Goal: Navigation & Orientation: Find specific page/section

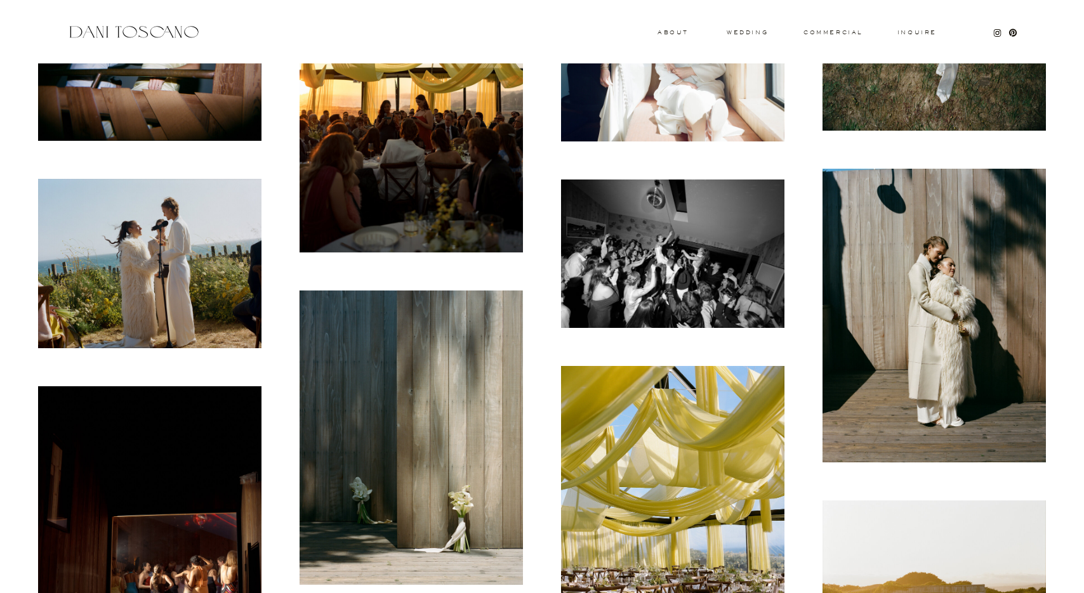
scroll to position [862, 0]
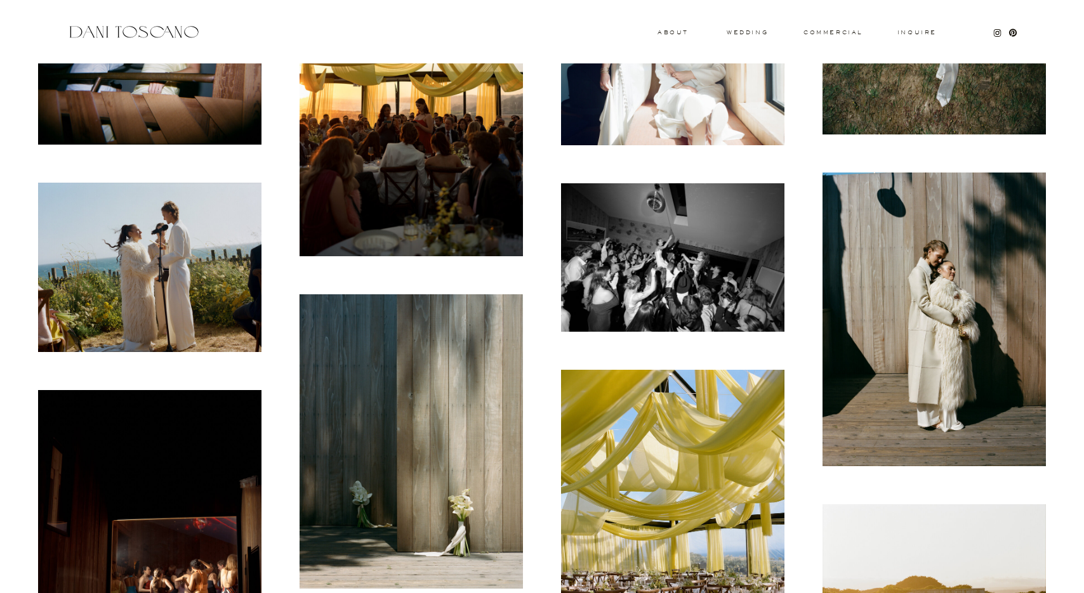
click at [134, 266] on img at bounding box center [149, 268] width 223 height 170
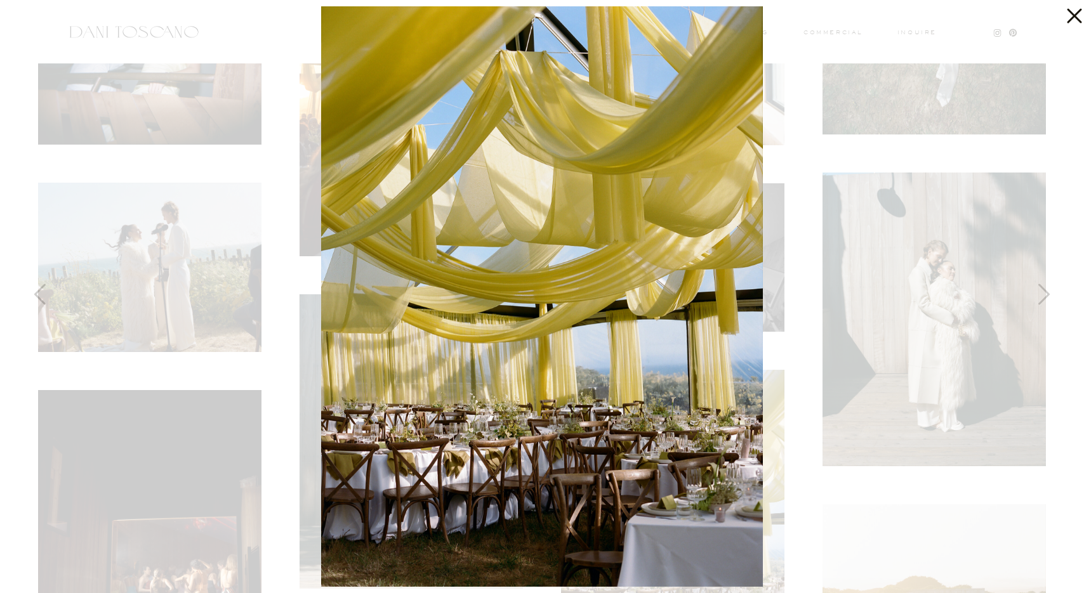
click at [1065, 16] on icon at bounding box center [1070, 12] width 25 height 25
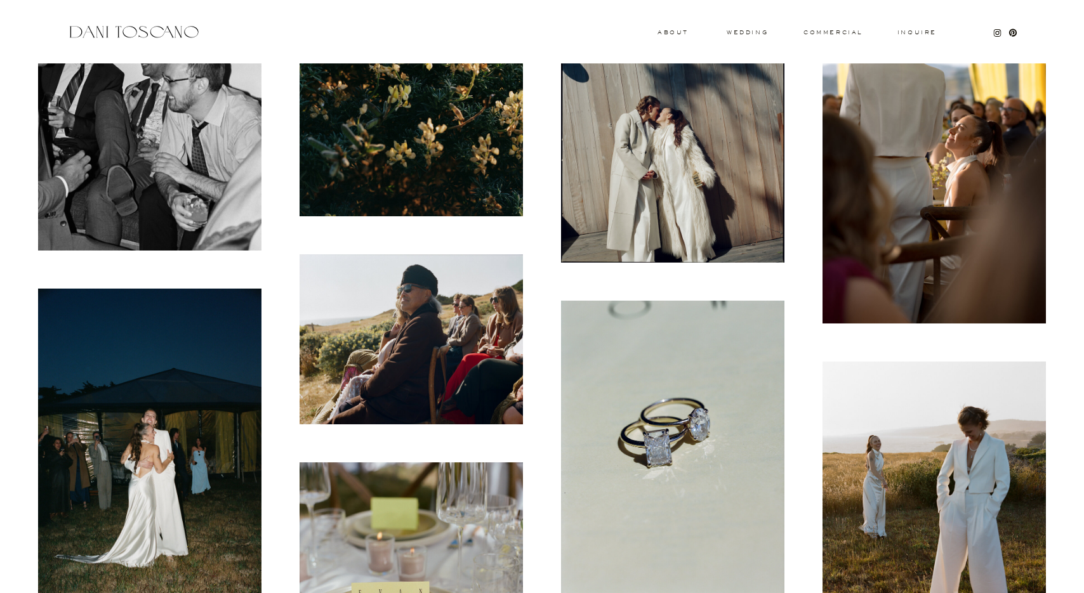
scroll to position [2321, 0]
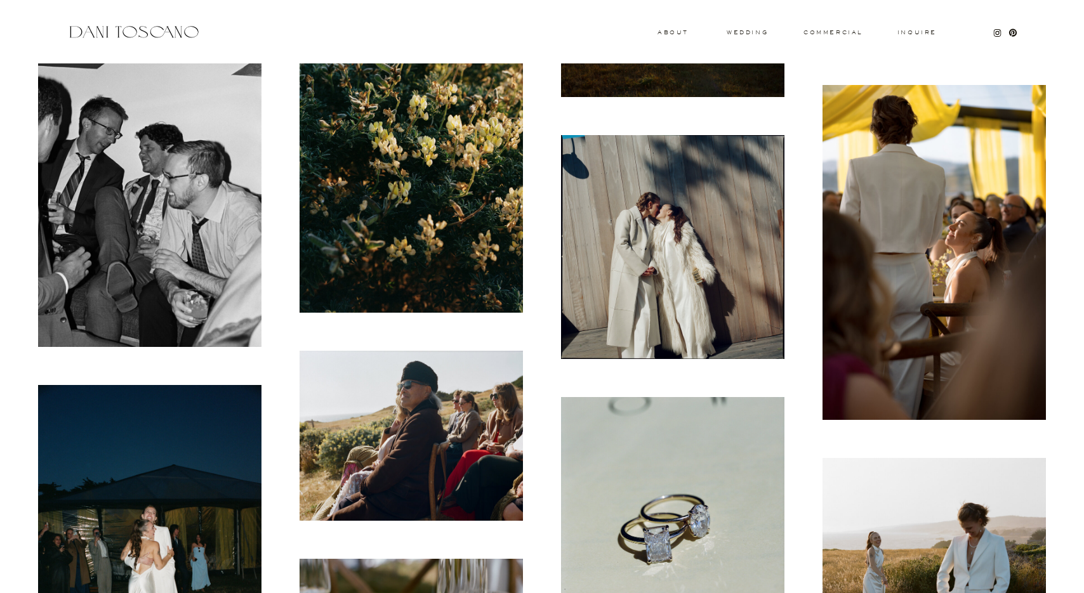
click at [912, 246] on img at bounding box center [933, 252] width 223 height 335
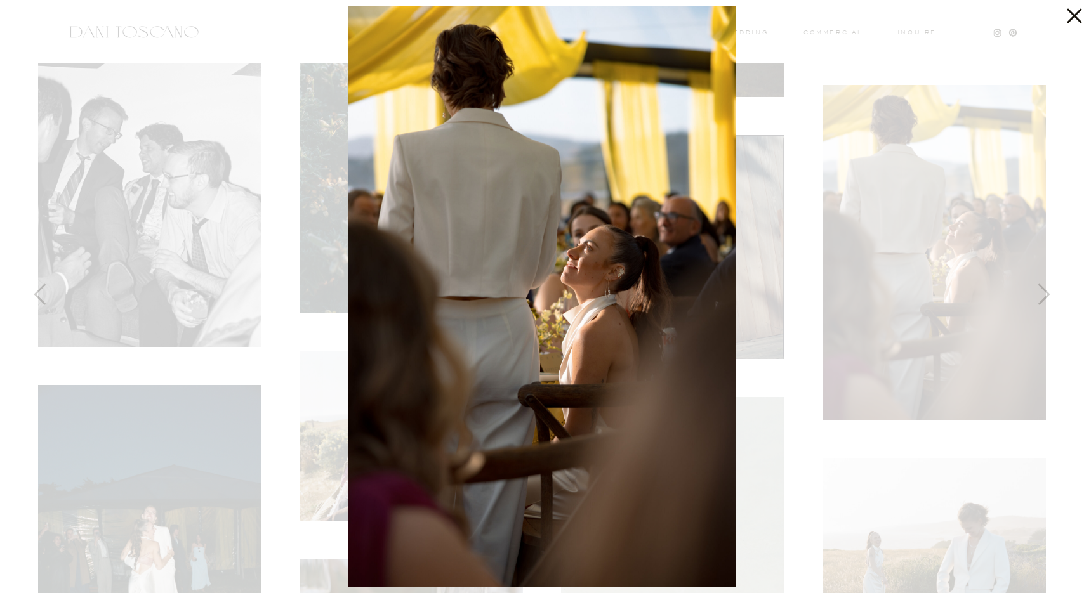
click at [1077, 8] on icon at bounding box center [1070, 12] width 25 height 25
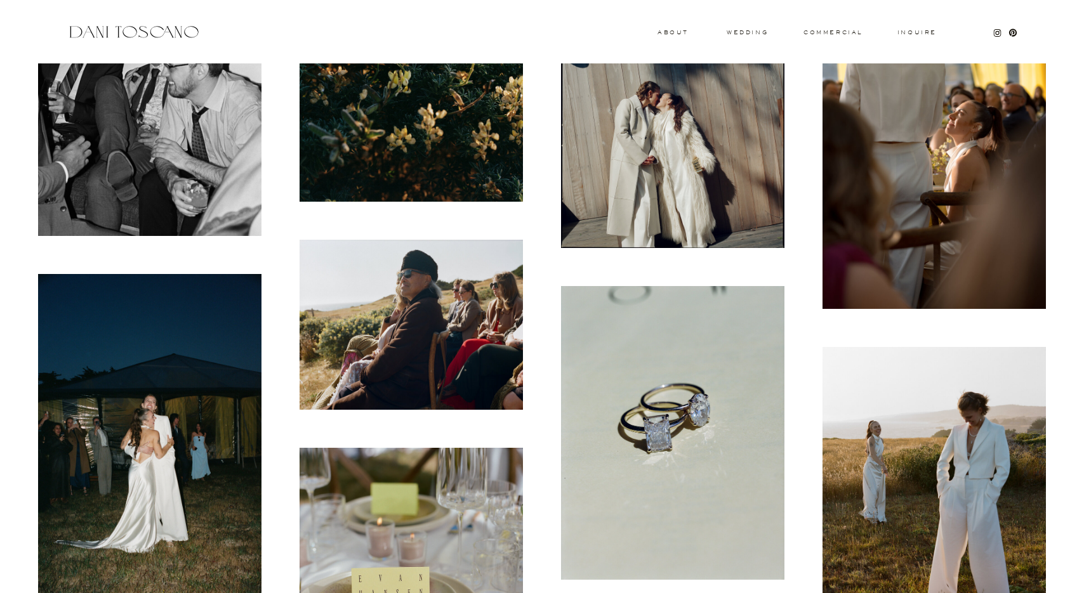
scroll to position [2550, 0]
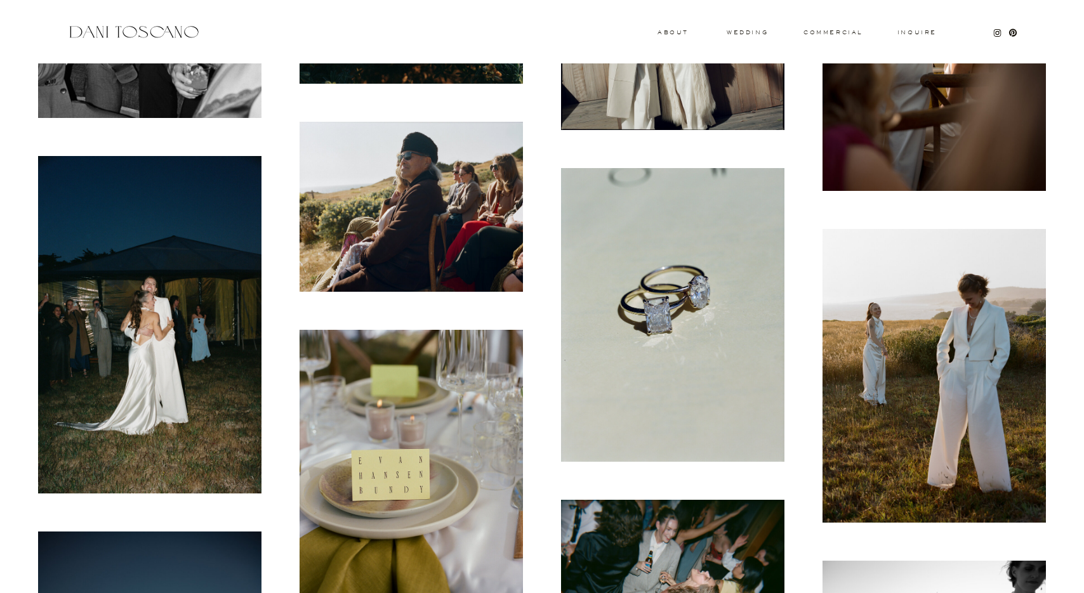
click at [858, 327] on img at bounding box center [933, 376] width 223 height 294
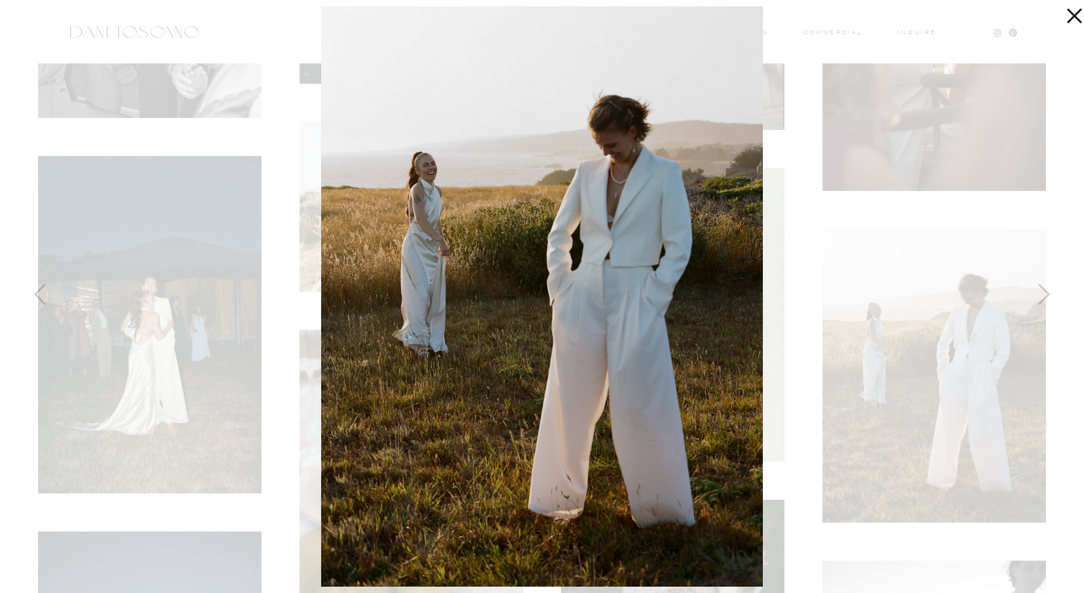
click at [1074, 10] on icon at bounding box center [1070, 12] width 25 height 25
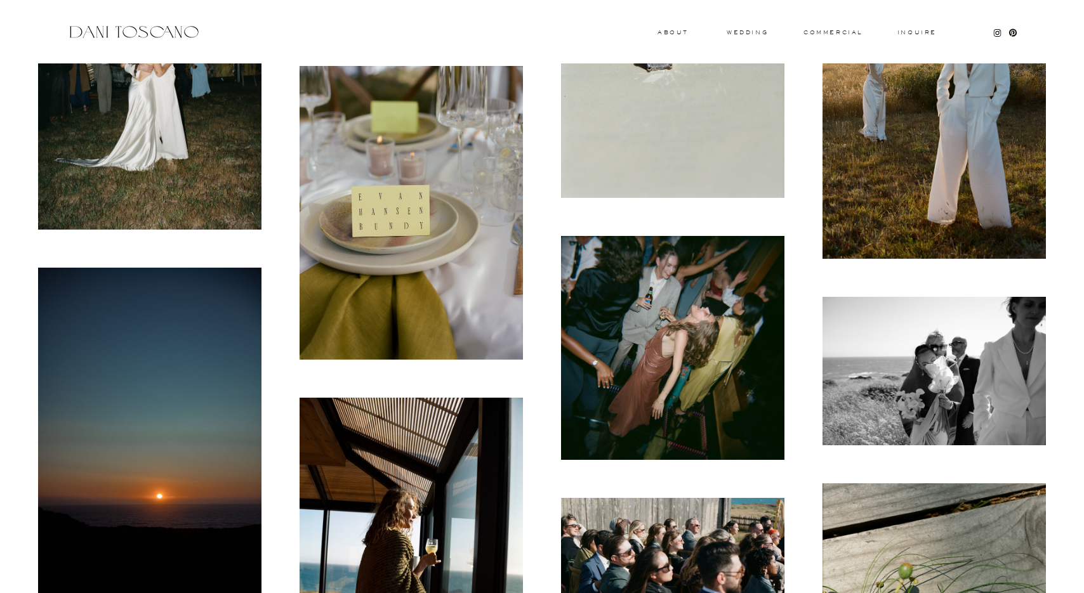
scroll to position [2947, 0]
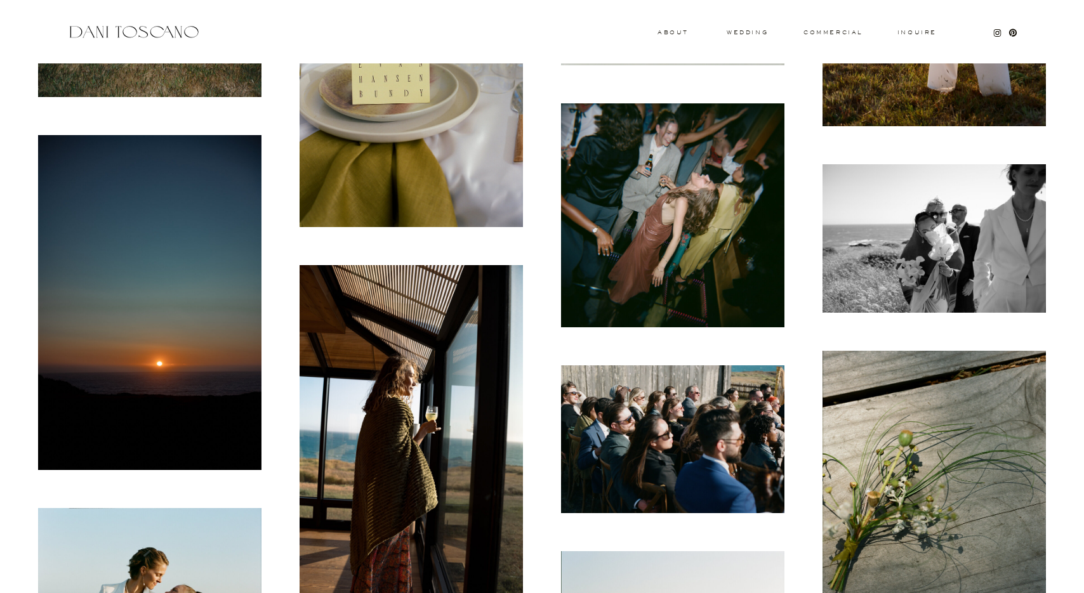
click at [704, 228] on img at bounding box center [672, 214] width 223 height 223
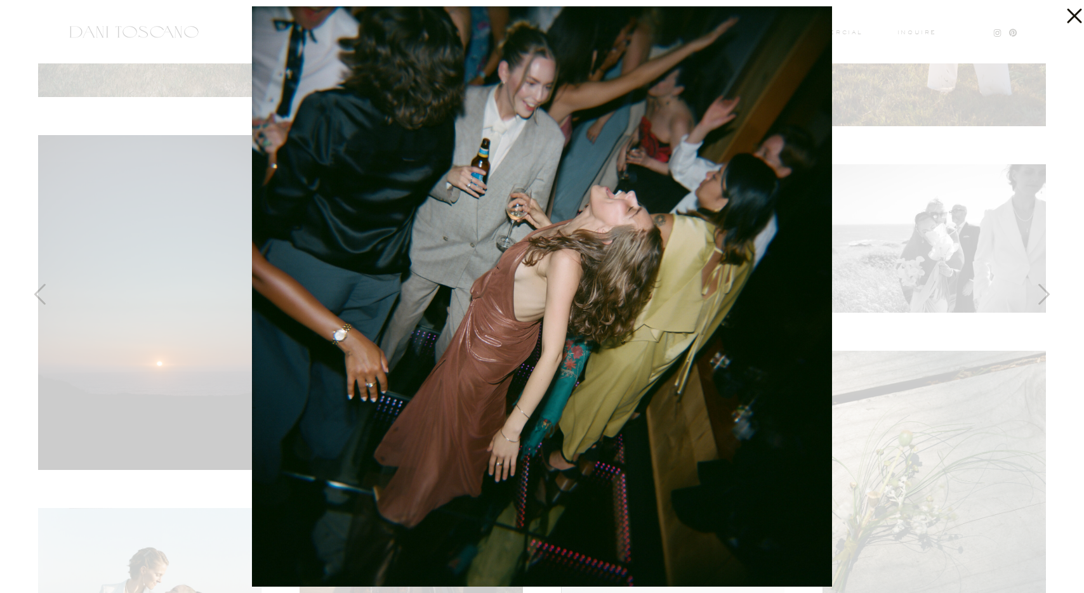
click at [1075, 17] on icon at bounding box center [1074, 16] width 15 height 15
click at [1072, 15] on icon at bounding box center [1074, 16] width 15 height 15
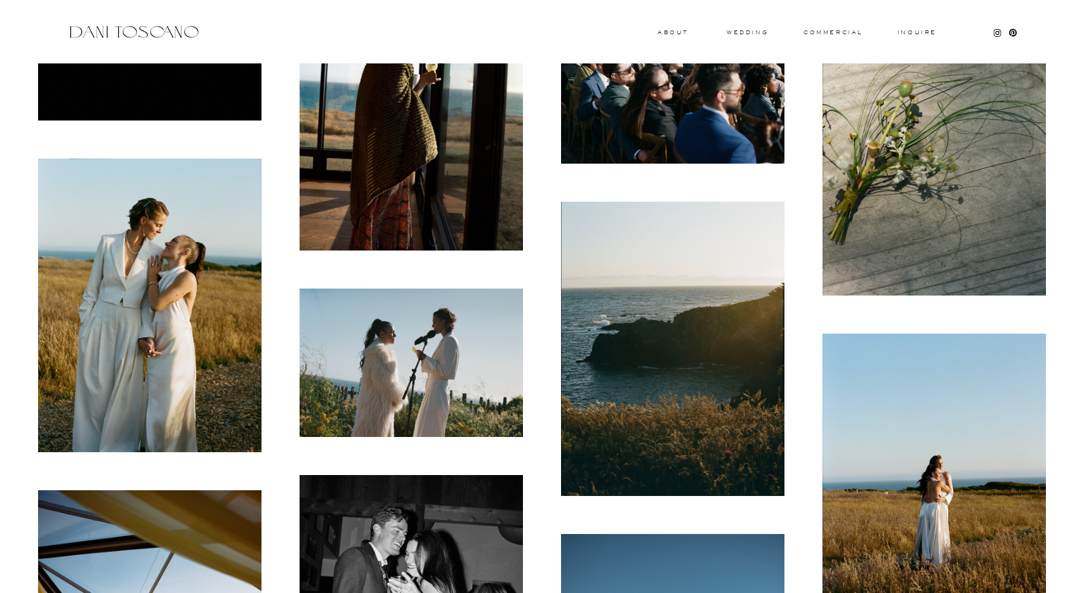
scroll to position [3273, 0]
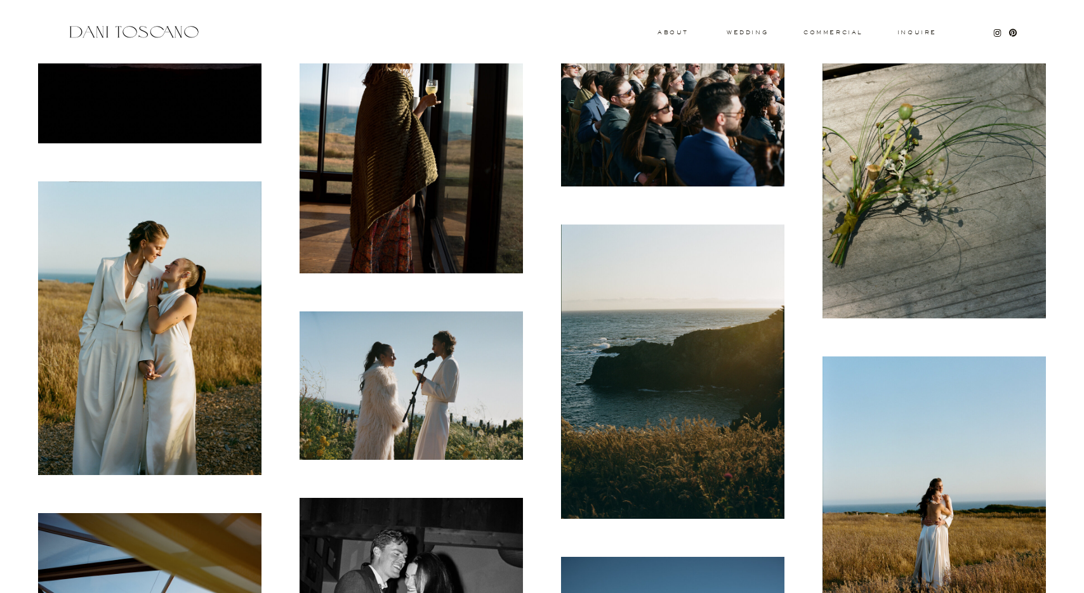
click at [128, 294] on img at bounding box center [149, 328] width 223 height 294
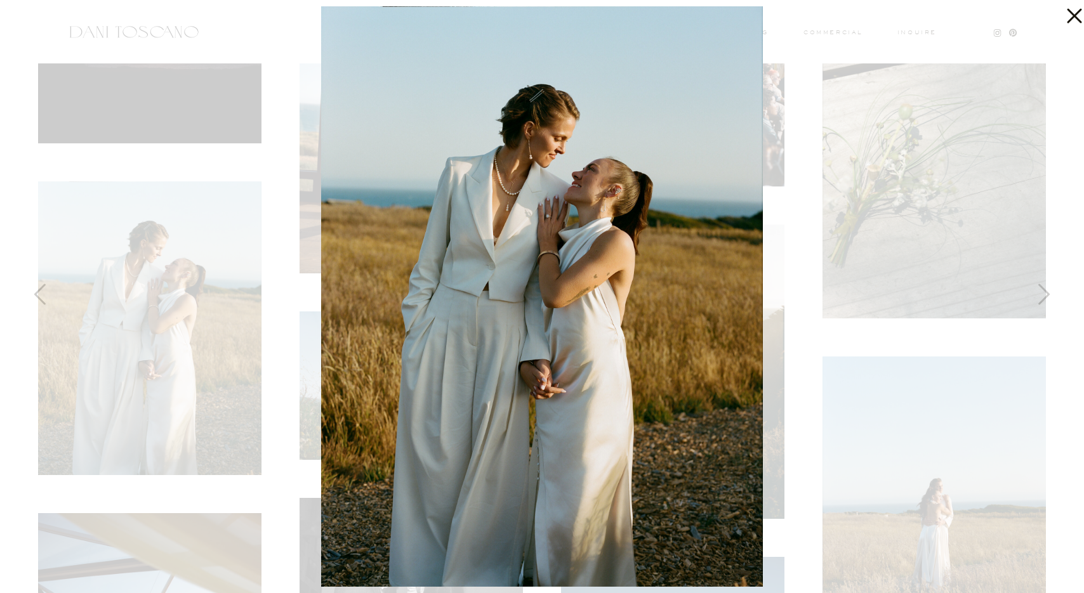
click at [1076, 18] on icon at bounding box center [1074, 16] width 15 height 15
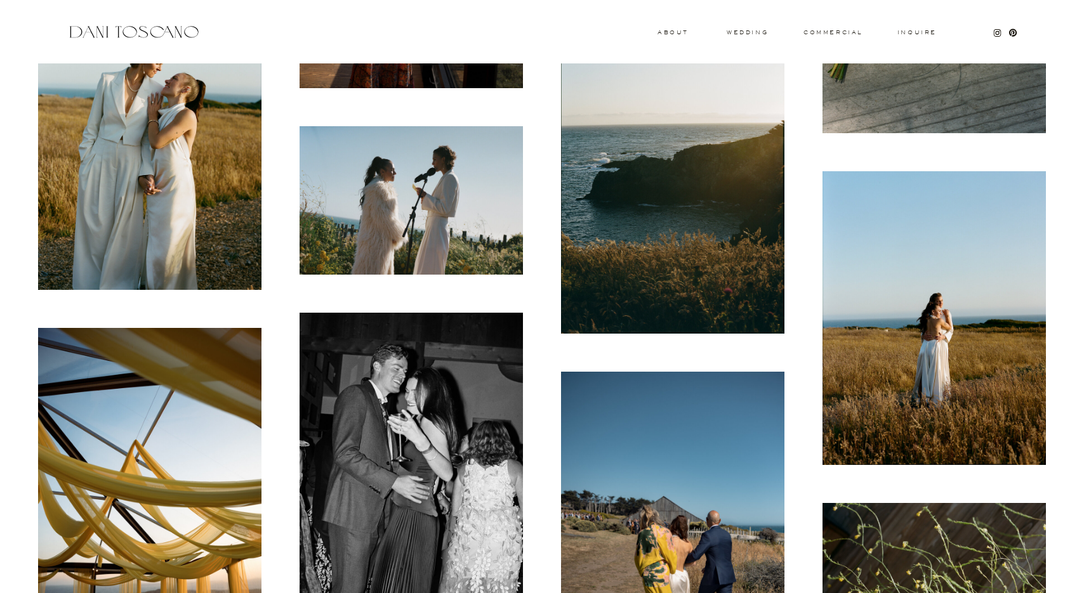
scroll to position [3462, 0]
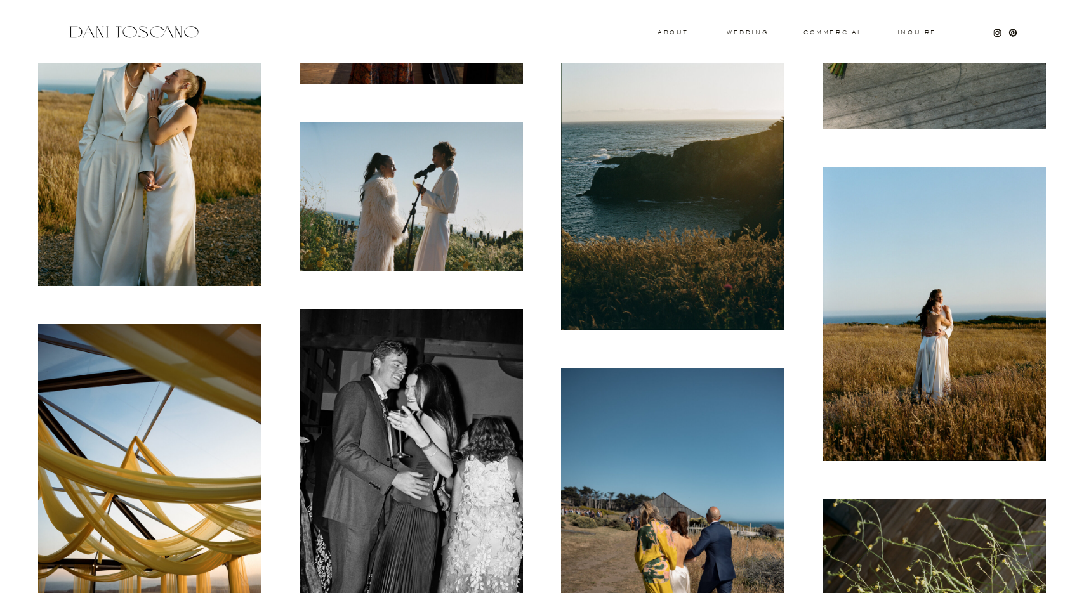
click at [461, 197] on img at bounding box center [410, 196] width 223 height 148
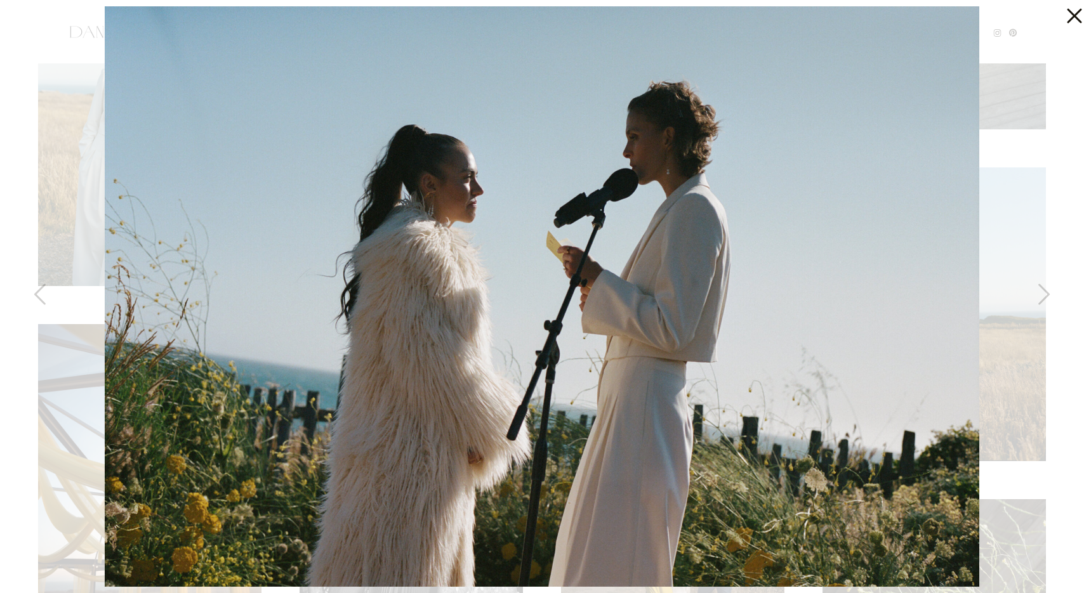
click at [1072, 19] on icon at bounding box center [1074, 16] width 15 height 15
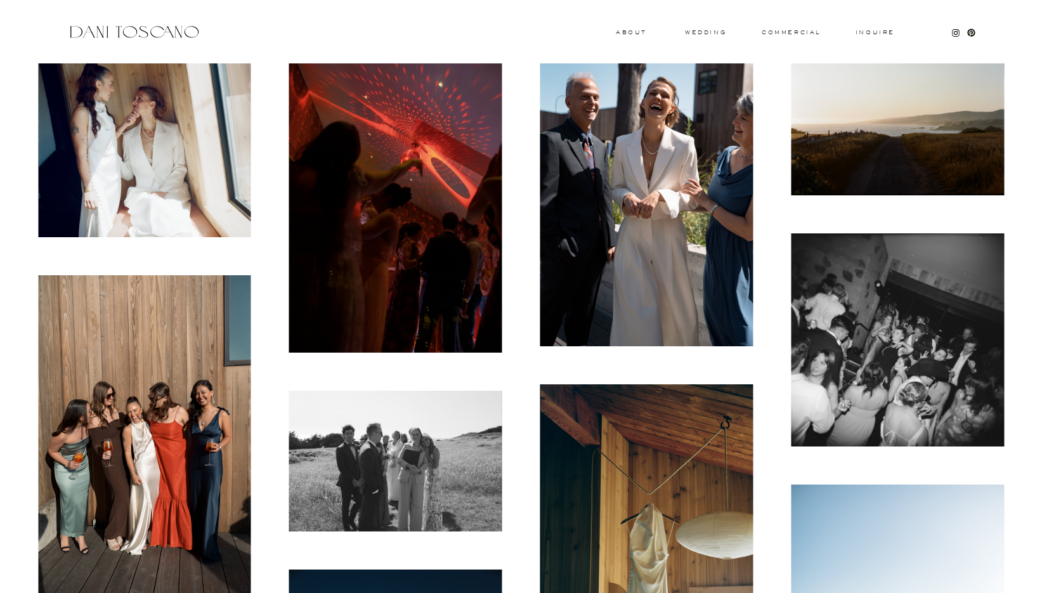
scroll to position [8735, 0]
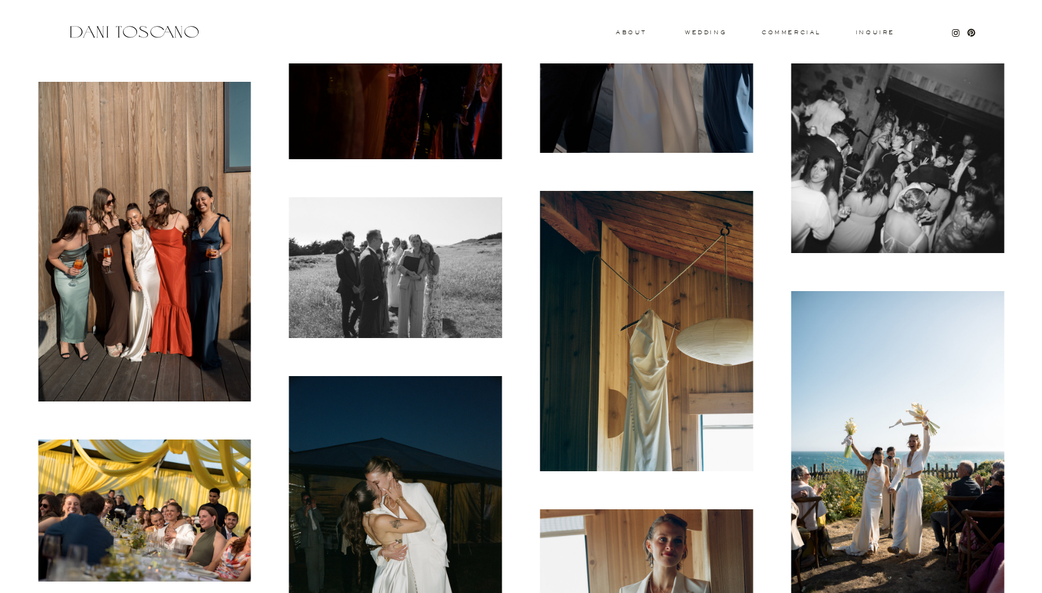
click at [192, 258] on img at bounding box center [144, 242] width 213 height 320
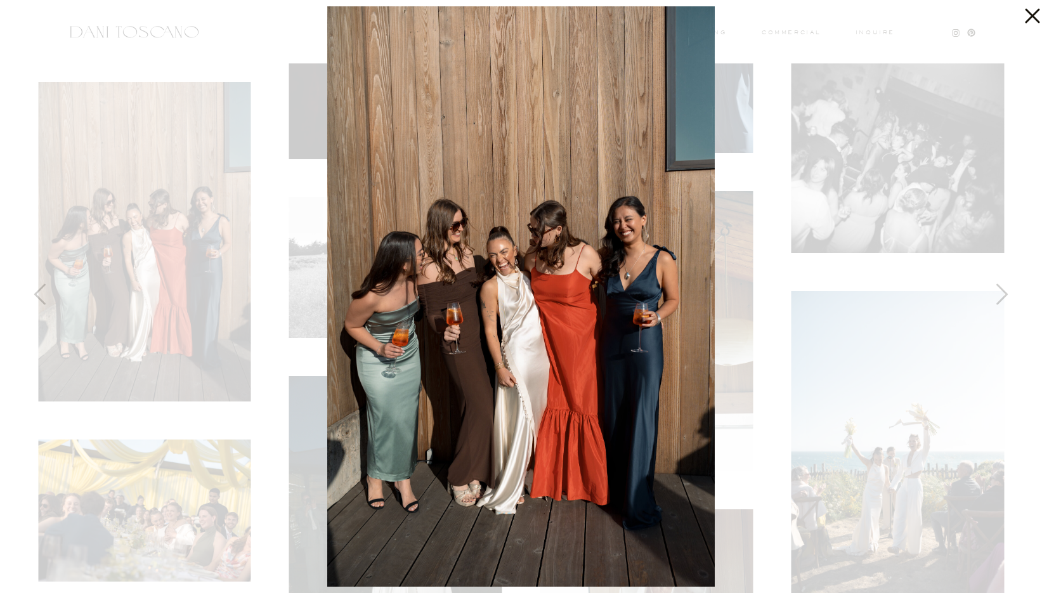
click at [1032, 13] on icon at bounding box center [1032, 16] width 15 height 15
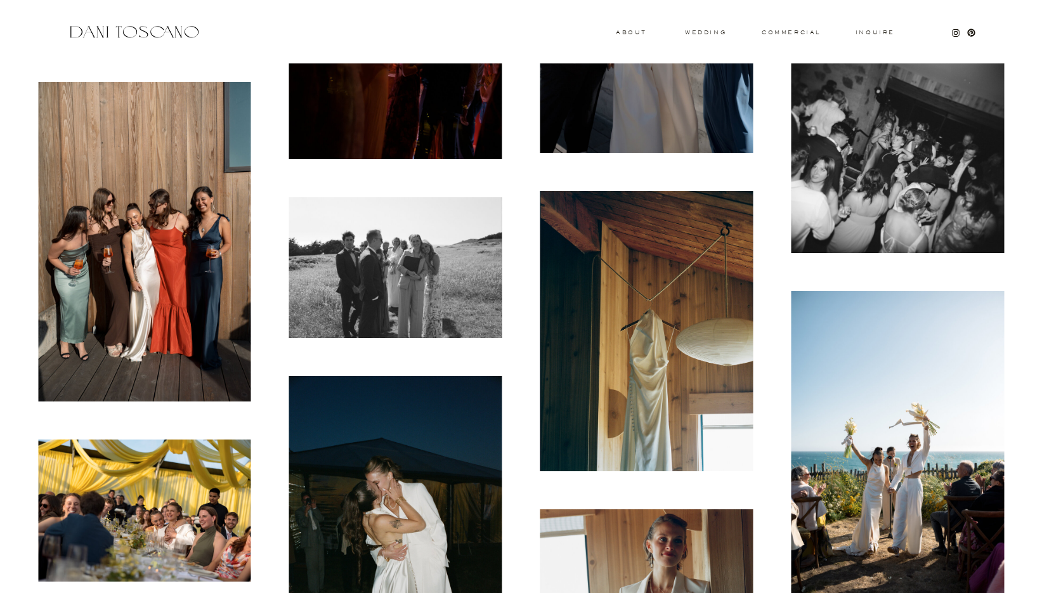
click at [480, 328] on img at bounding box center [395, 267] width 213 height 141
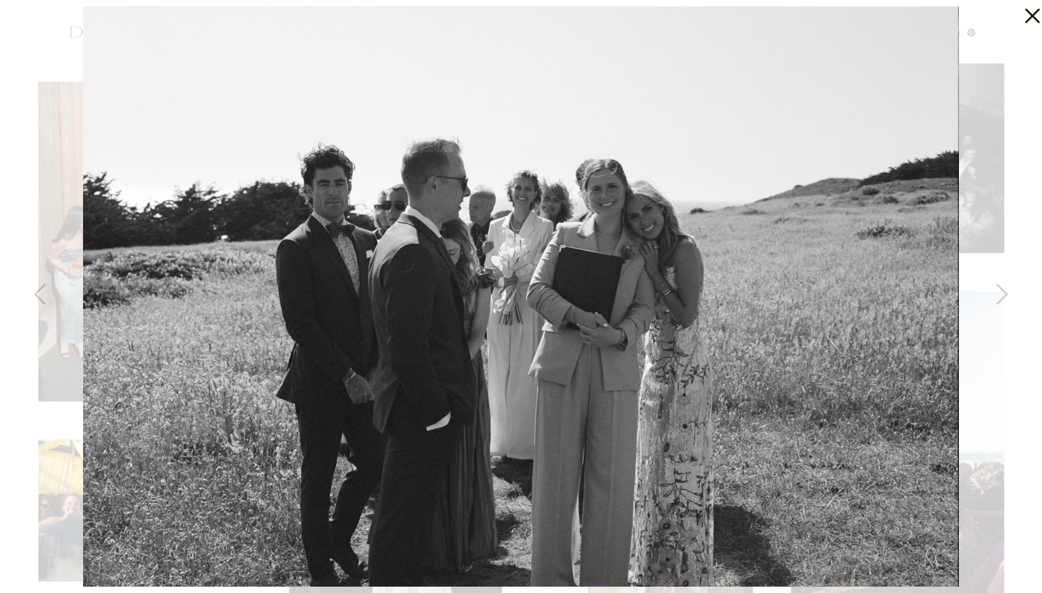
click at [1037, 11] on icon at bounding box center [1032, 16] width 15 height 15
click at [1030, 15] on icon at bounding box center [1032, 16] width 15 height 15
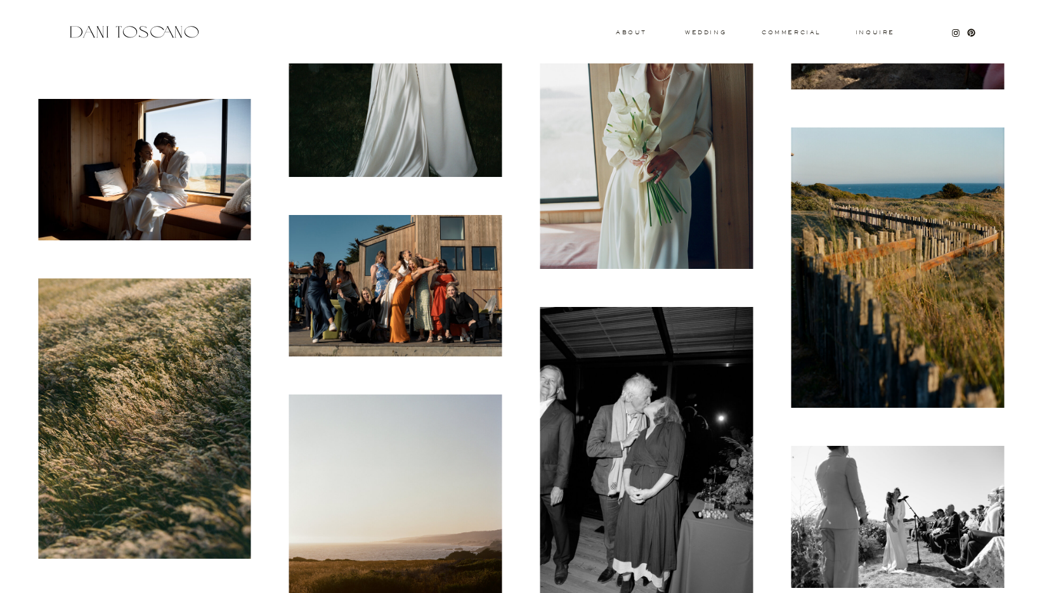
scroll to position [9259, 0]
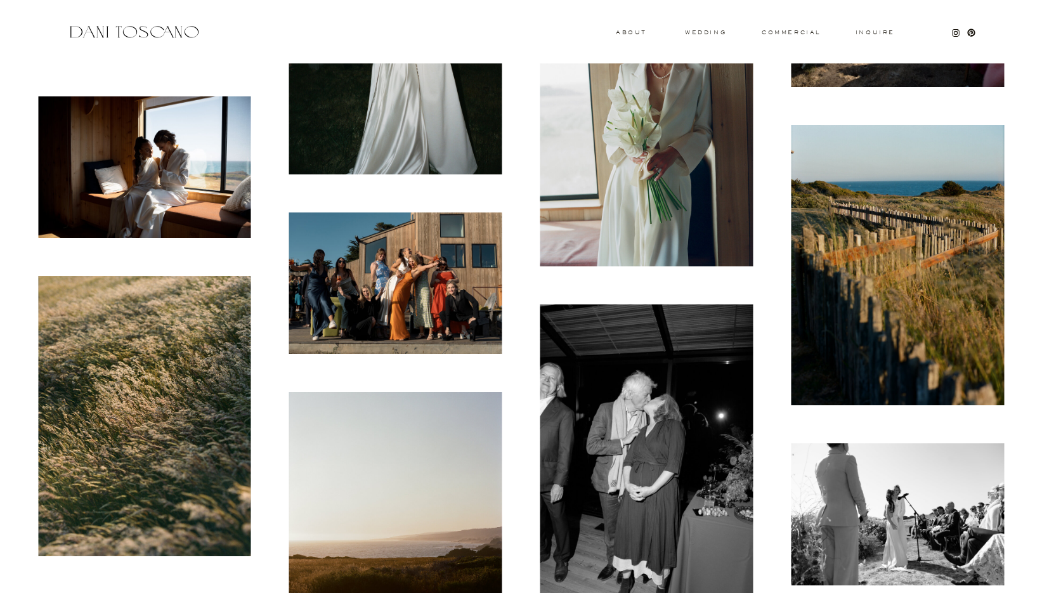
click at [432, 265] on img at bounding box center [395, 284] width 213 height 142
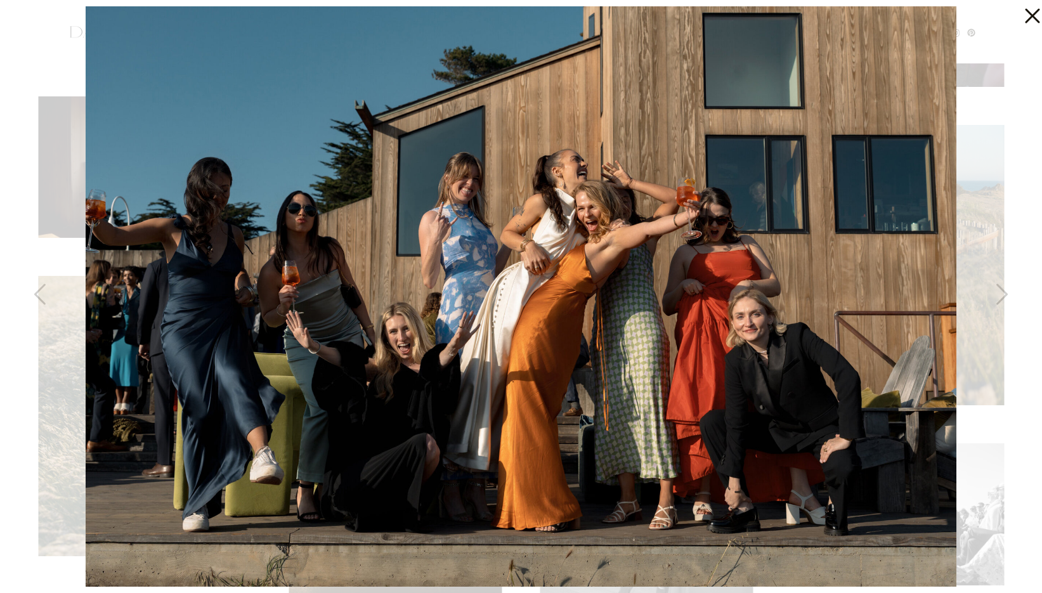
click at [1028, 16] on icon at bounding box center [1029, 12] width 25 height 25
click at [1030, 18] on icon at bounding box center [1032, 16] width 15 height 15
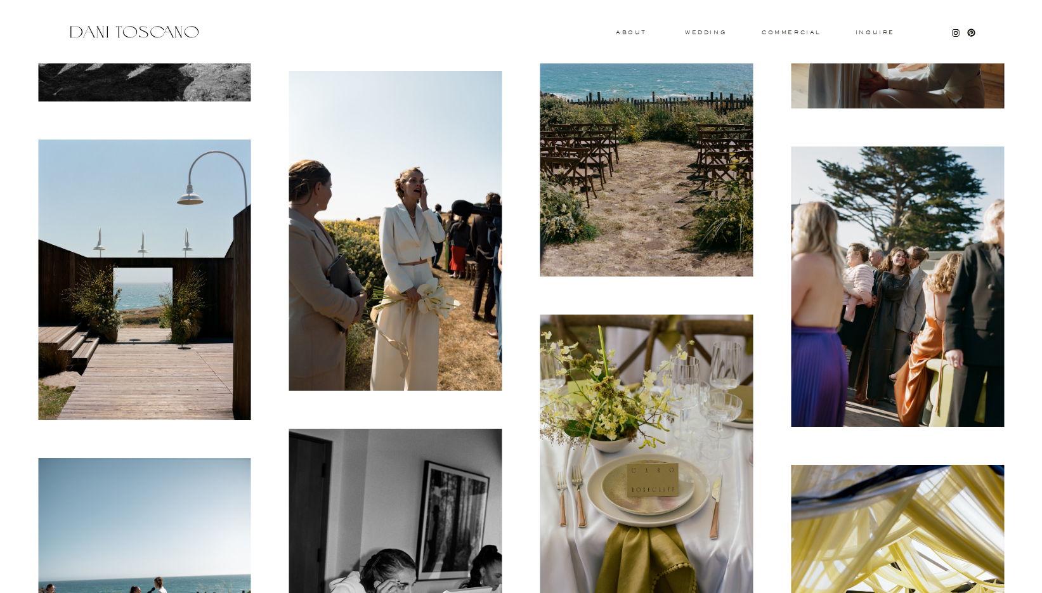
scroll to position [12121, 0]
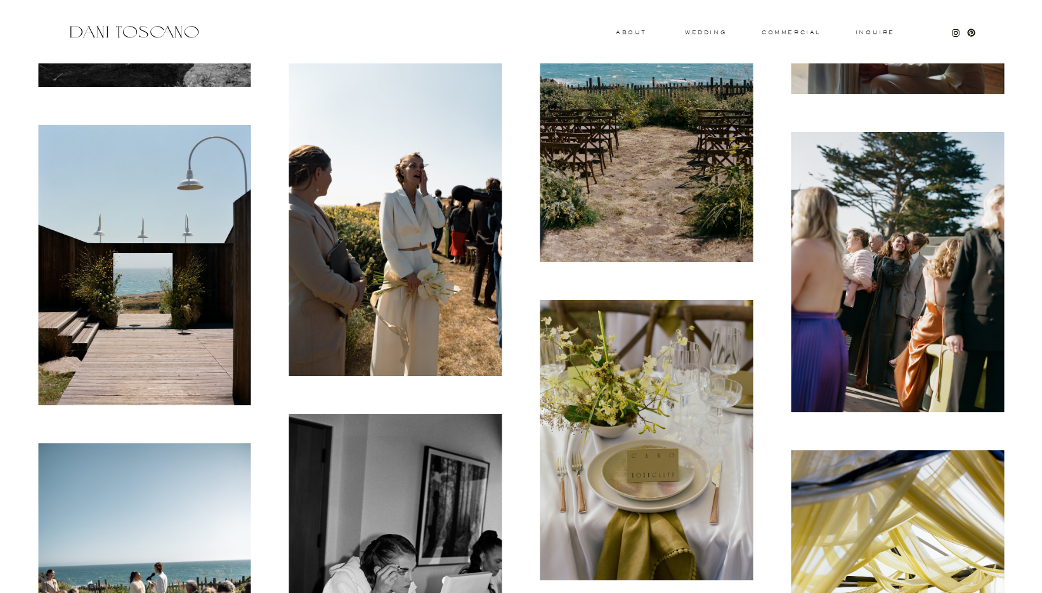
click at [173, 291] on img at bounding box center [144, 265] width 213 height 280
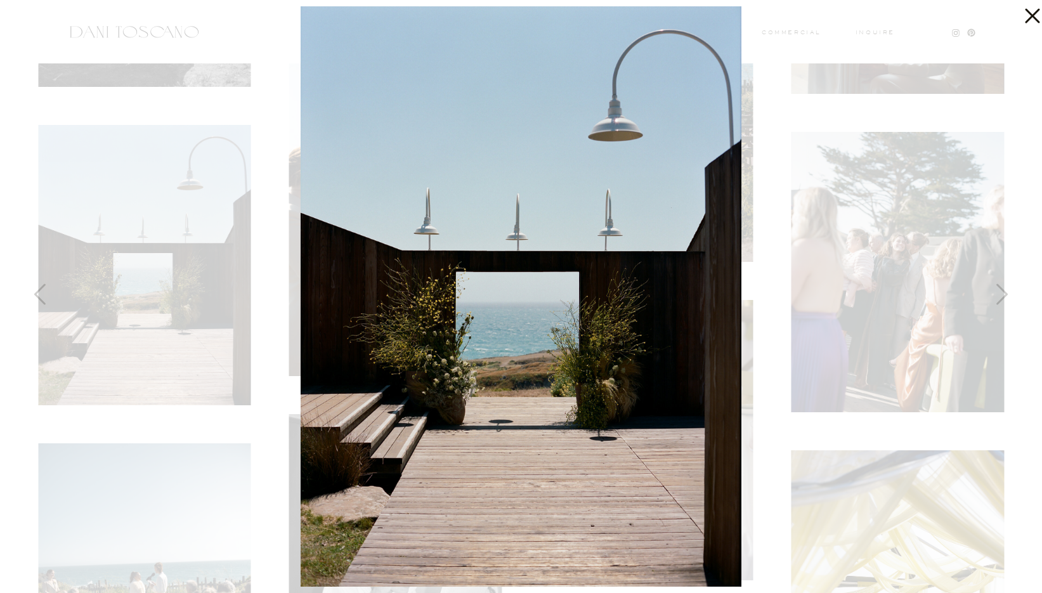
click at [1031, 15] on icon at bounding box center [1032, 16] width 15 height 15
click at [1030, 13] on icon at bounding box center [1032, 16] width 15 height 15
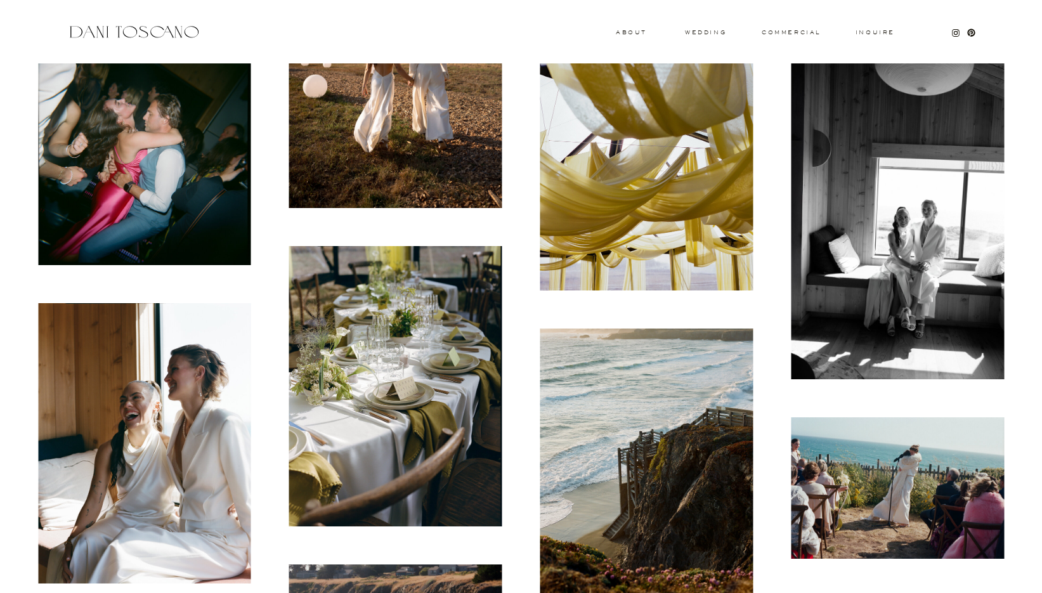
scroll to position [14937, 0]
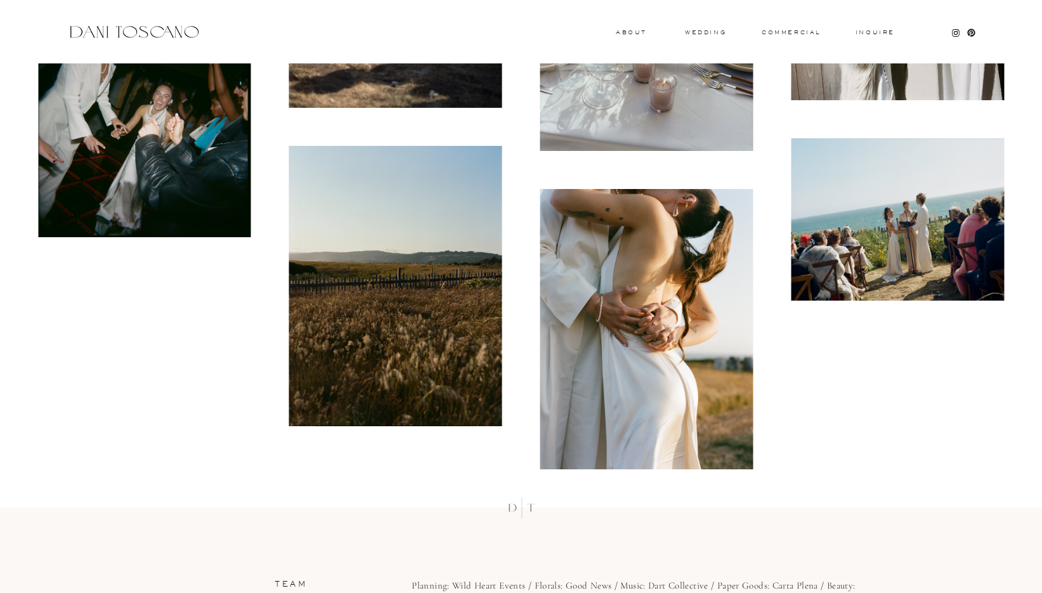
click at [738, 410] on img at bounding box center [647, 329] width 213 height 280
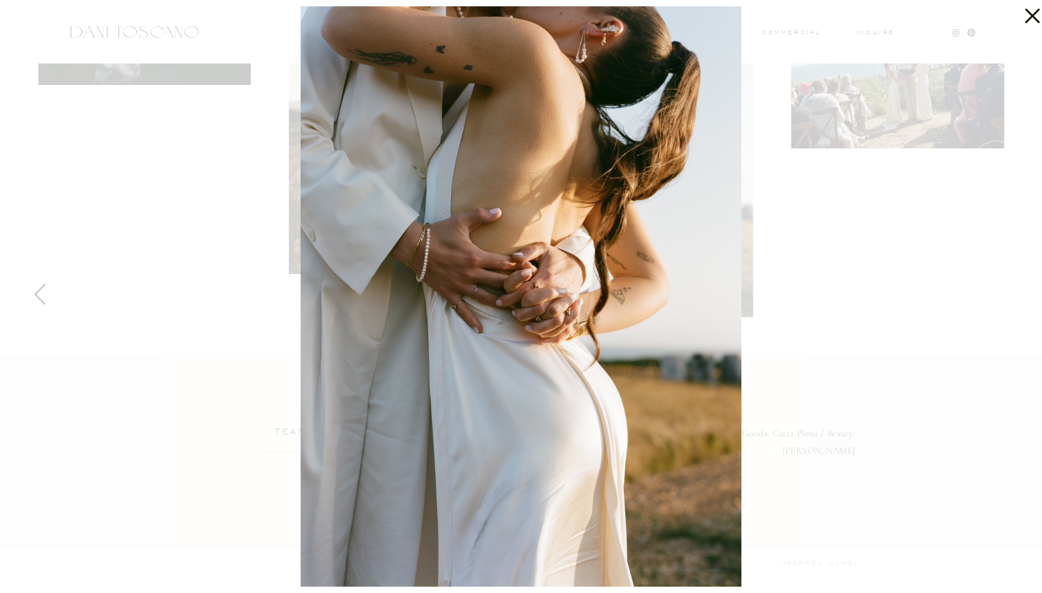
scroll to position [15967, 0]
click at [1030, 8] on icon at bounding box center [1029, 12] width 25 height 25
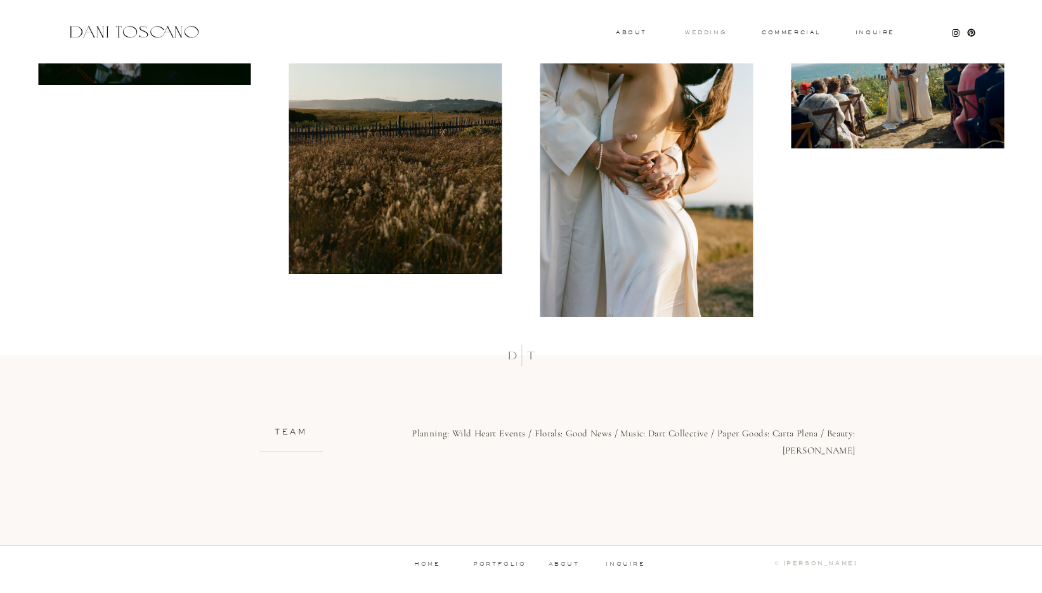
click at [707, 34] on h3 "wedding" at bounding box center [705, 32] width 41 height 4
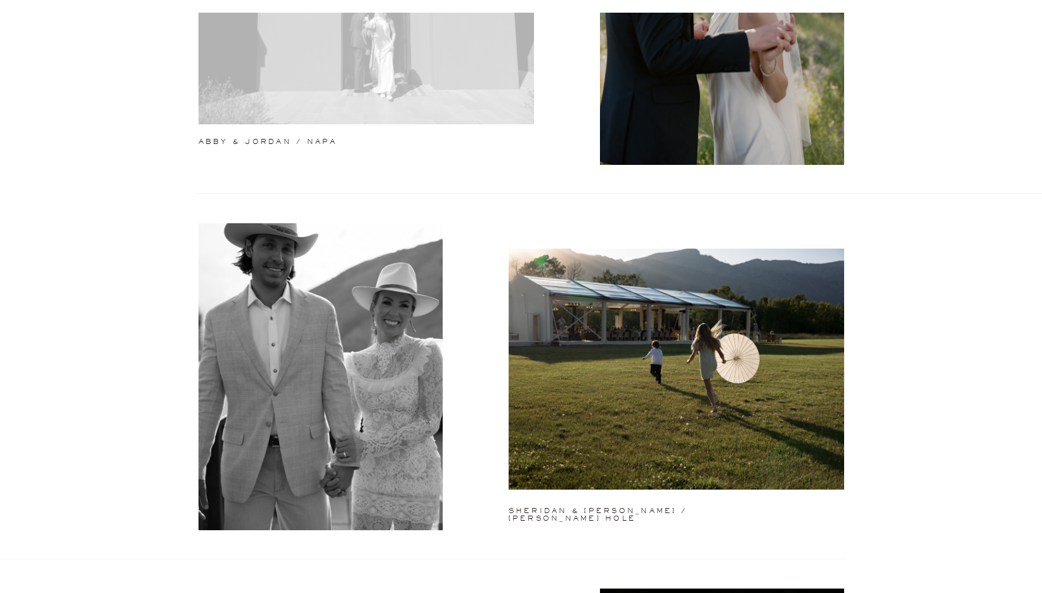
scroll to position [371, 0]
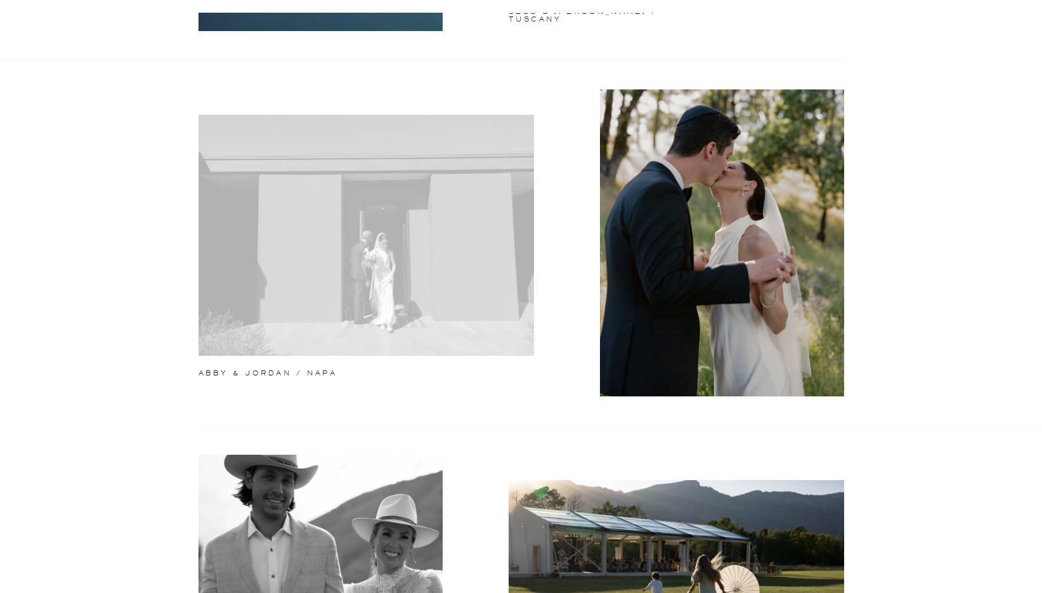
click at [462, 273] on div at bounding box center [367, 235] width 336 height 241
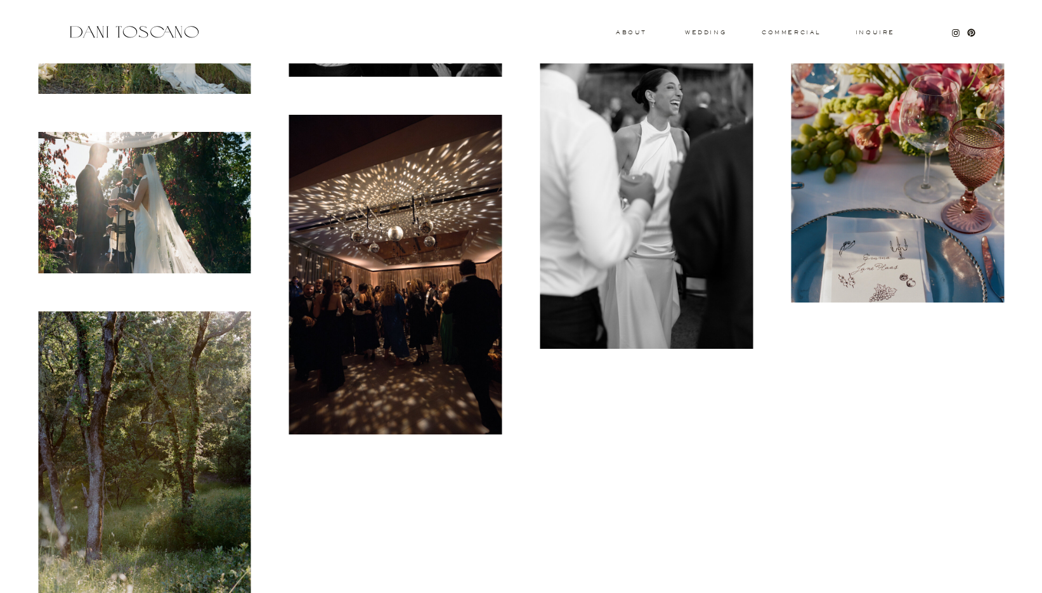
scroll to position [2671, 0]
